Goal: Check status: Check status

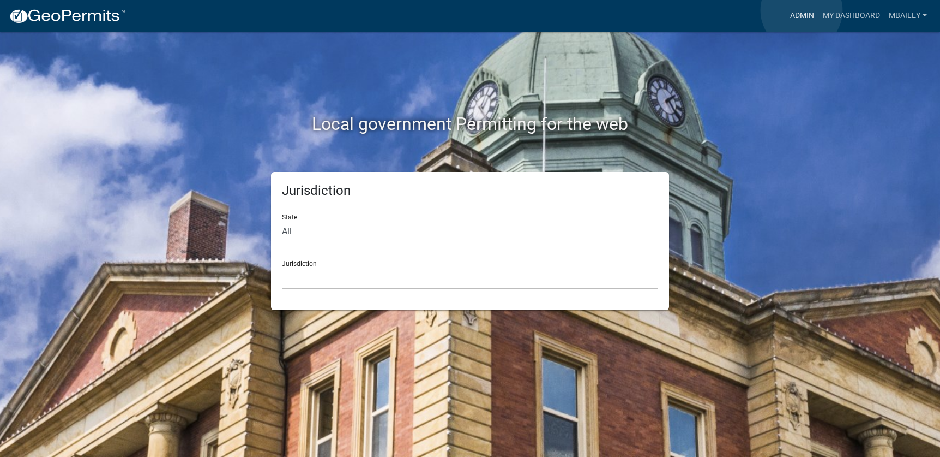
click at [802, 10] on link "Admin" at bounding box center [802, 15] width 33 height 21
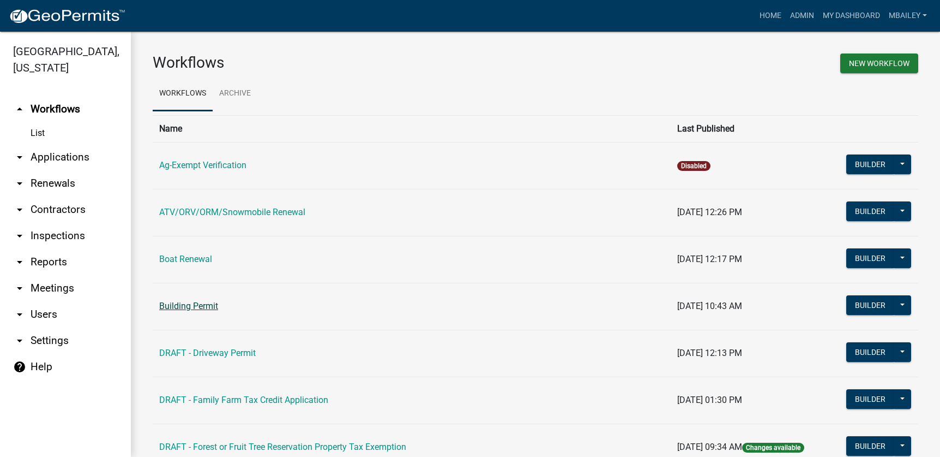
click at [202, 305] on link "Building Permit" at bounding box center [188, 306] width 59 height 10
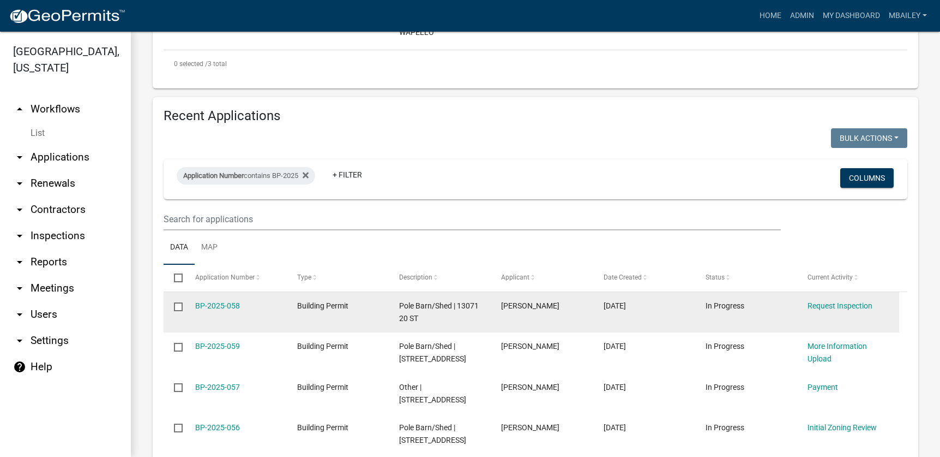
scroll to position [436, 0]
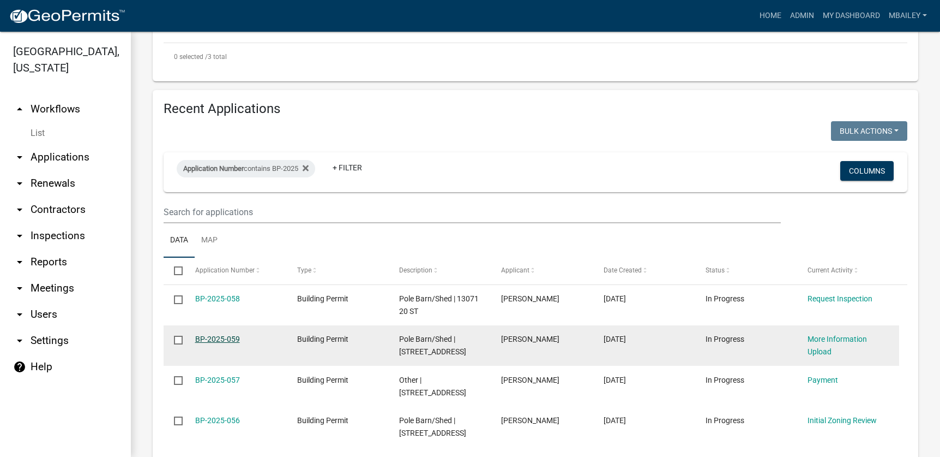
click at [229, 334] on link "BP-2025-059" at bounding box center [217, 338] width 45 height 9
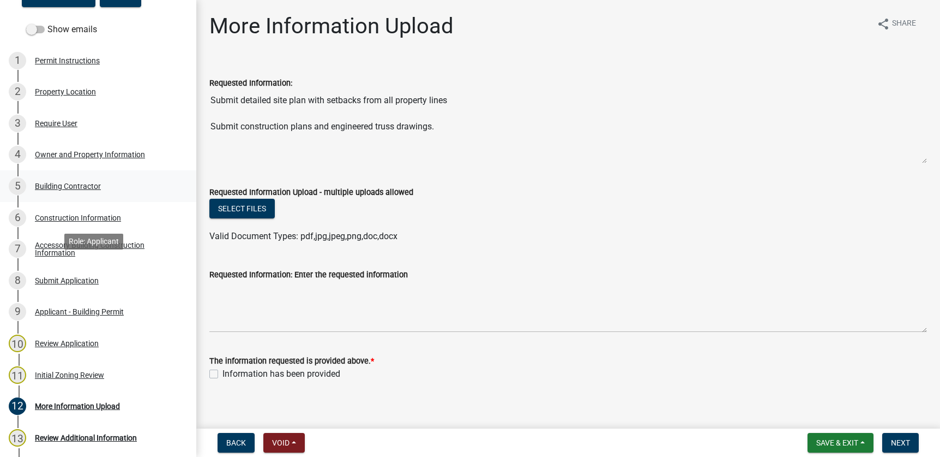
scroll to position [164, 0]
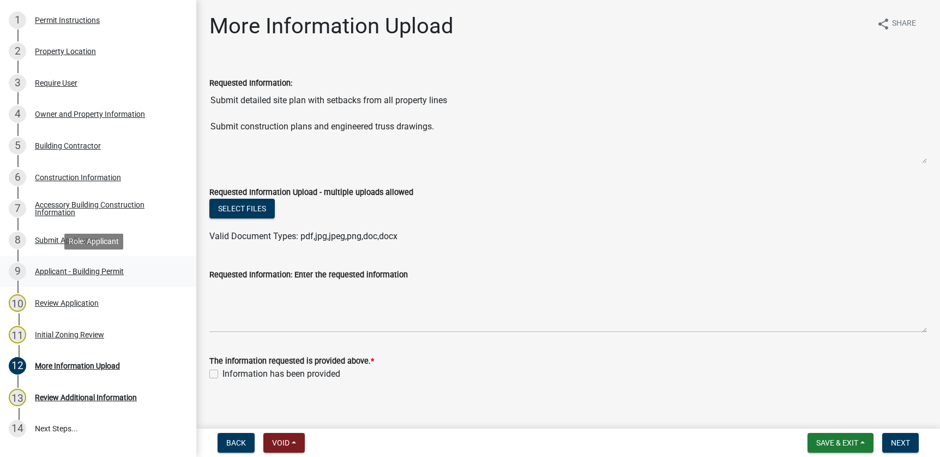
click at [55, 273] on div "Applicant - Building Permit" at bounding box center [79, 271] width 89 height 8
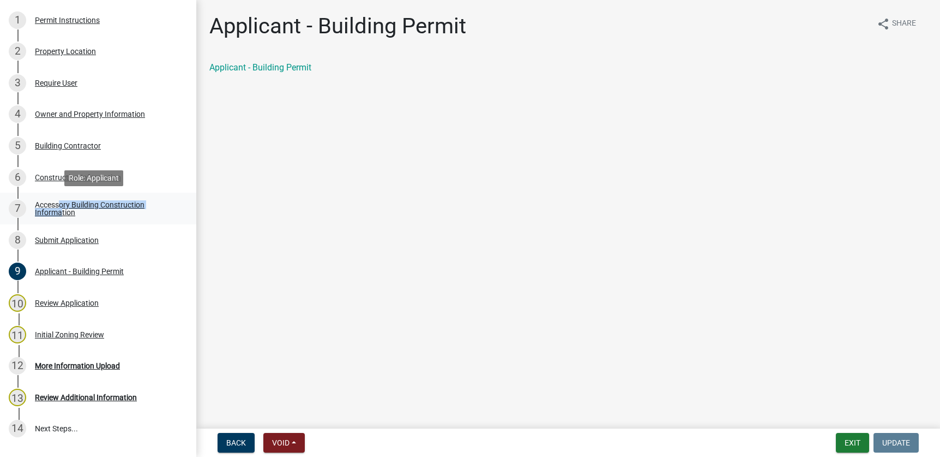
click at [58, 209] on div "Accessory Building Construction Information" at bounding box center [107, 208] width 144 height 15
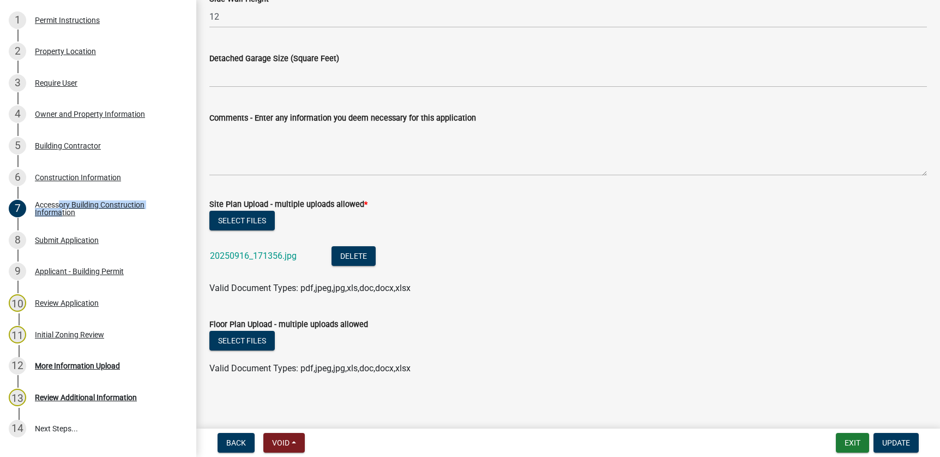
scroll to position [308, 0]
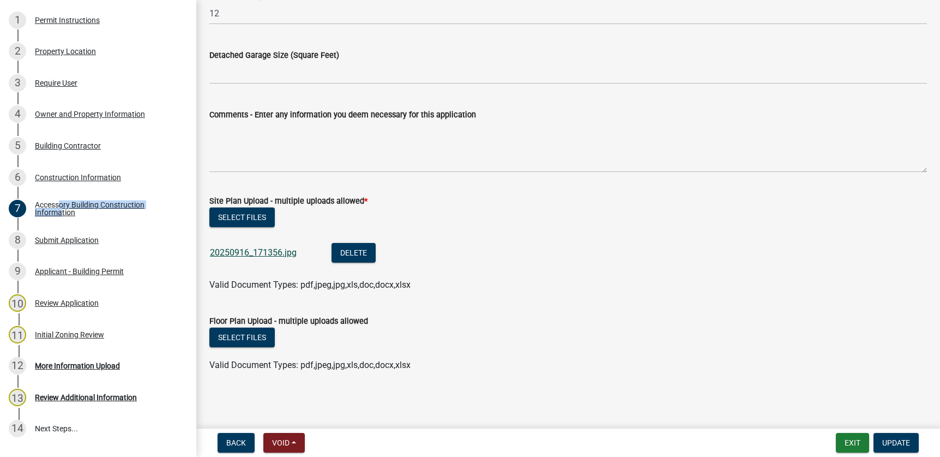
click at [253, 251] on link "20250916_171356.jpg" at bounding box center [253, 252] width 87 height 10
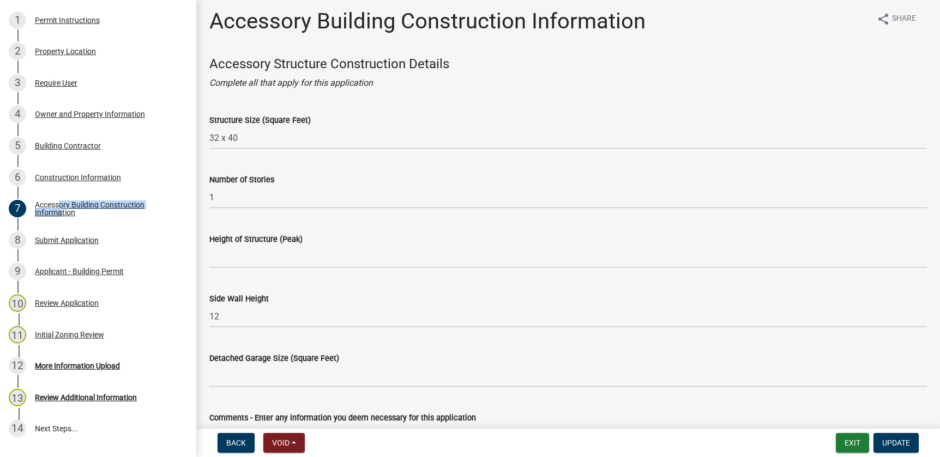
scroll to position [0, 0]
